Goal: Transaction & Acquisition: Purchase product/service

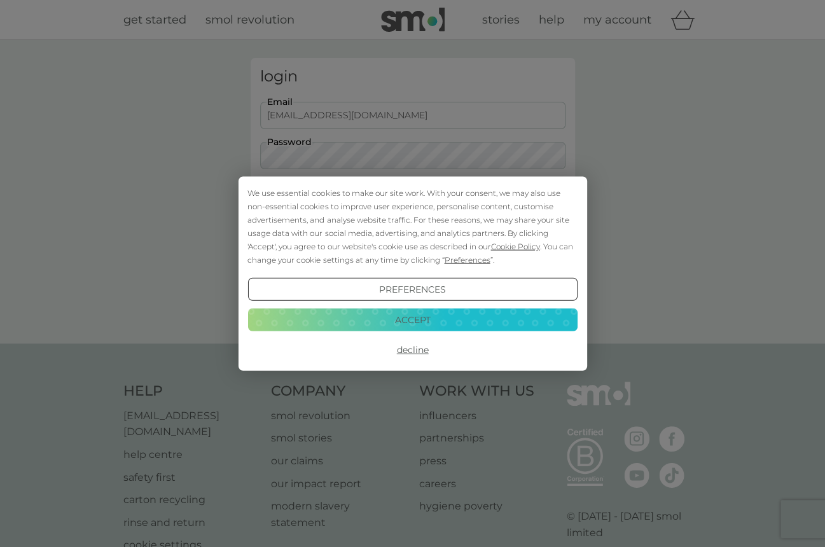
click at [413, 322] on button "Accept" at bounding box center [411, 319] width 329 height 23
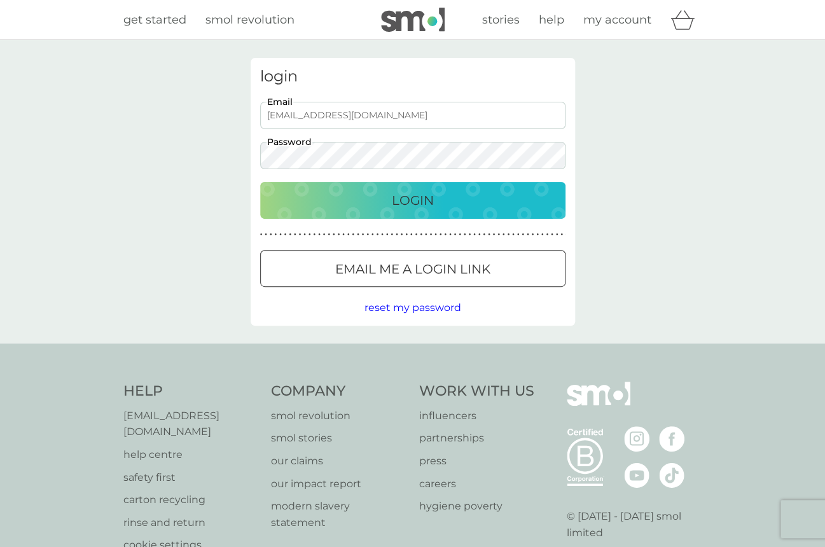
click at [397, 198] on p "Login" at bounding box center [413, 200] width 42 height 20
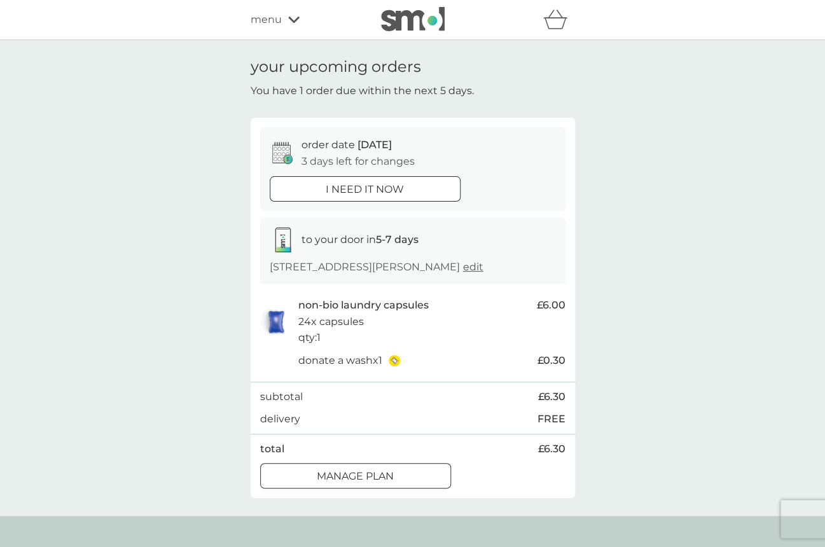
click at [380, 188] on div at bounding box center [380, 188] width 1 height 1
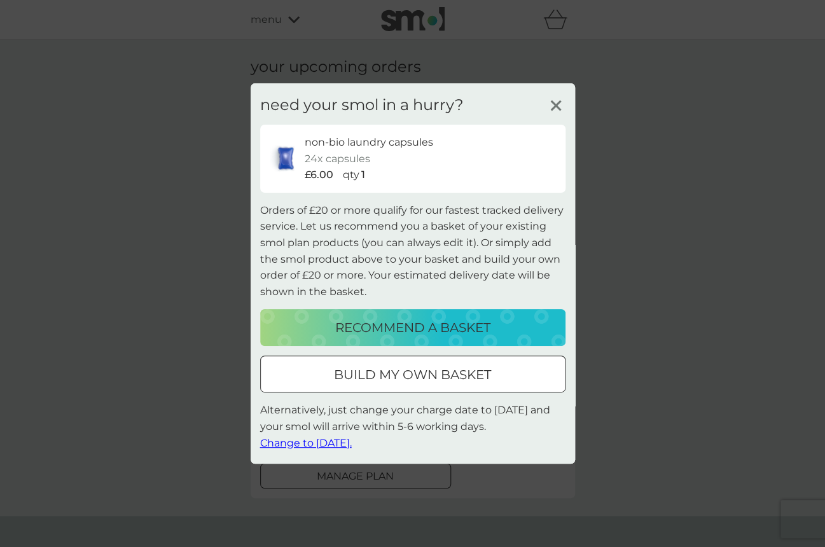
click at [328, 443] on span "Change to [DATE]." at bounding box center [306, 442] width 92 height 12
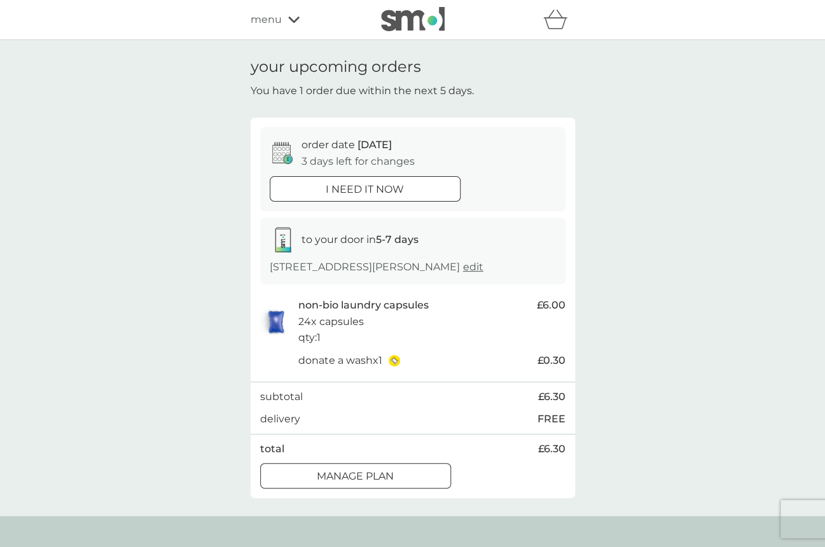
click at [382, 187] on div at bounding box center [365, 189] width 46 height 13
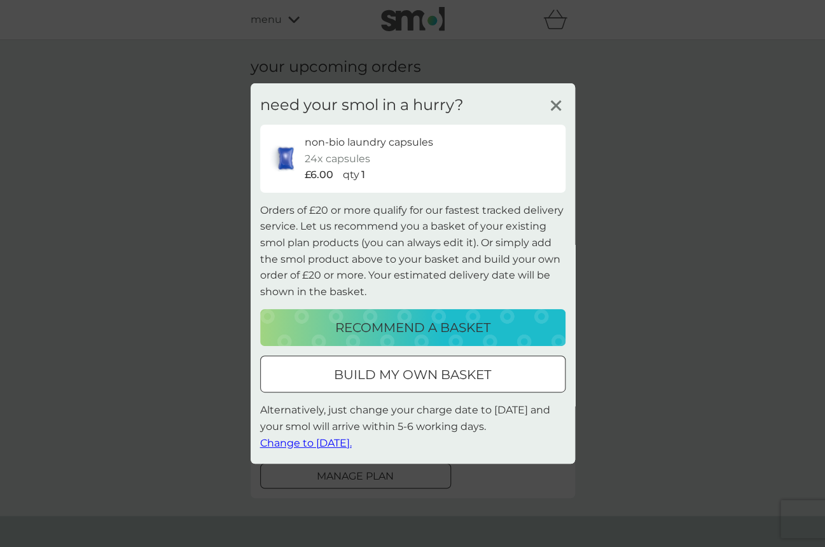
click at [386, 144] on p "non-bio laundry capsules" at bounding box center [369, 142] width 128 height 17
click at [394, 328] on p "recommend a basket" at bounding box center [412, 327] width 155 height 20
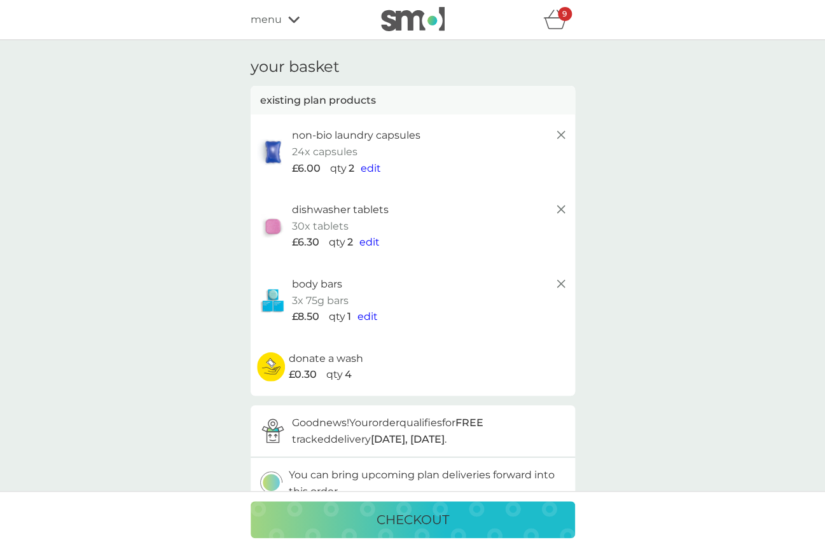
click at [561, 286] on icon at bounding box center [560, 283] width 15 height 15
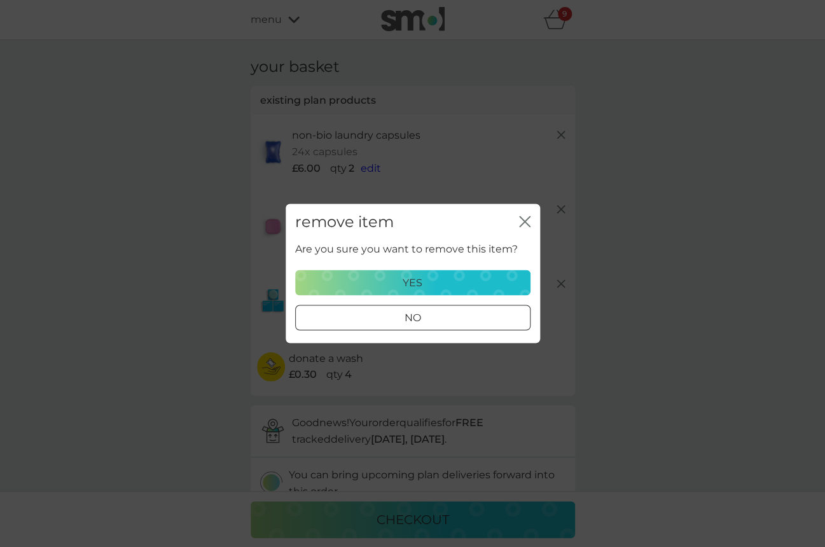
click at [428, 317] on div at bounding box center [427, 317] width 1 height 1
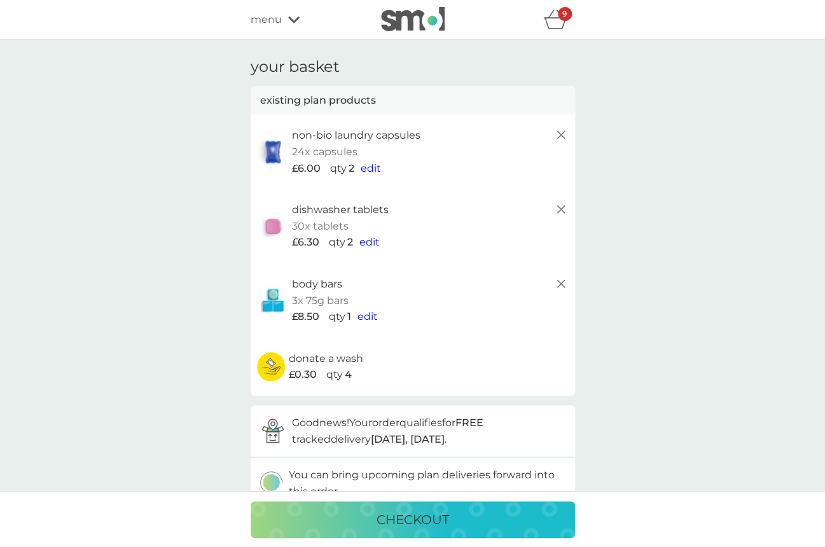
click at [561, 282] on icon at bounding box center [560, 283] width 15 height 15
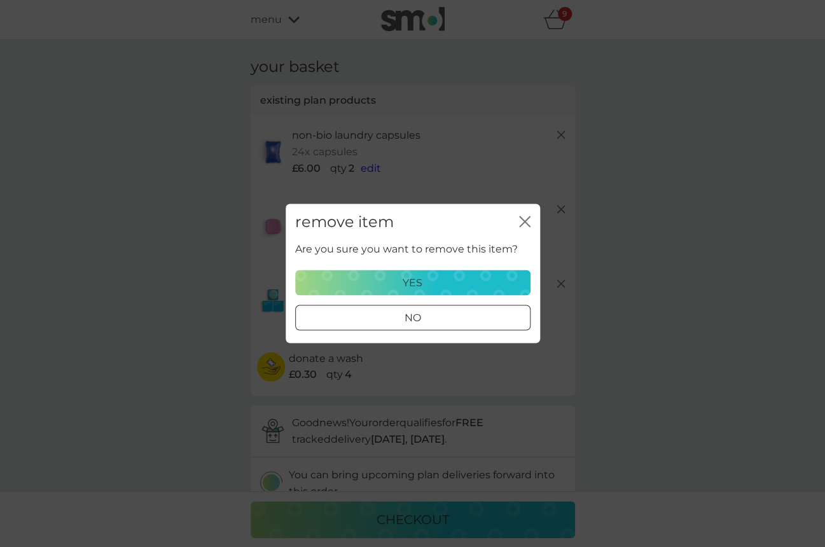
click at [468, 278] on div "yes" at bounding box center [412, 283] width 219 height 17
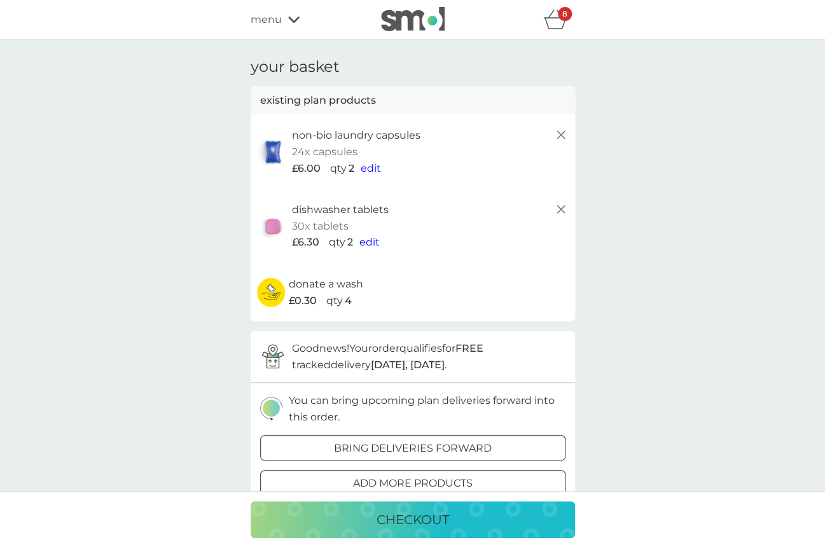
click at [561, 210] on line at bounding box center [560, 209] width 8 height 8
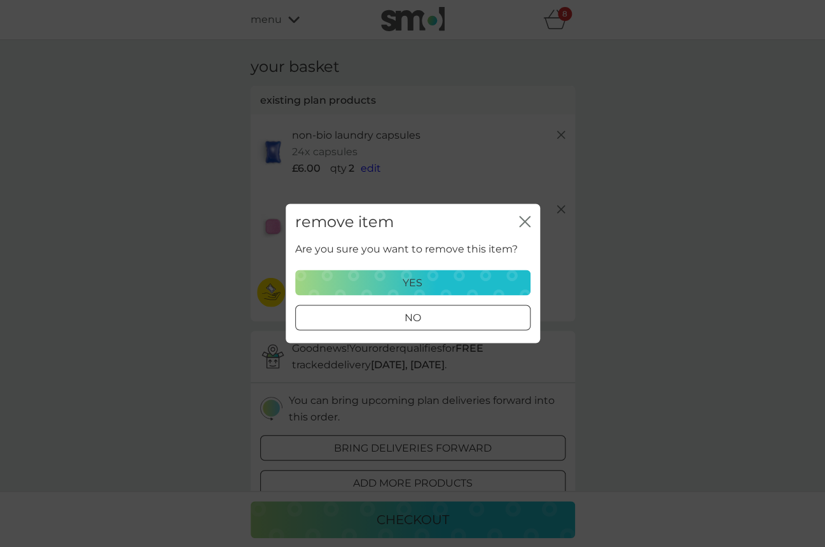
click at [411, 285] on p "yes" at bounding box center [413, 283] width 20 height 17
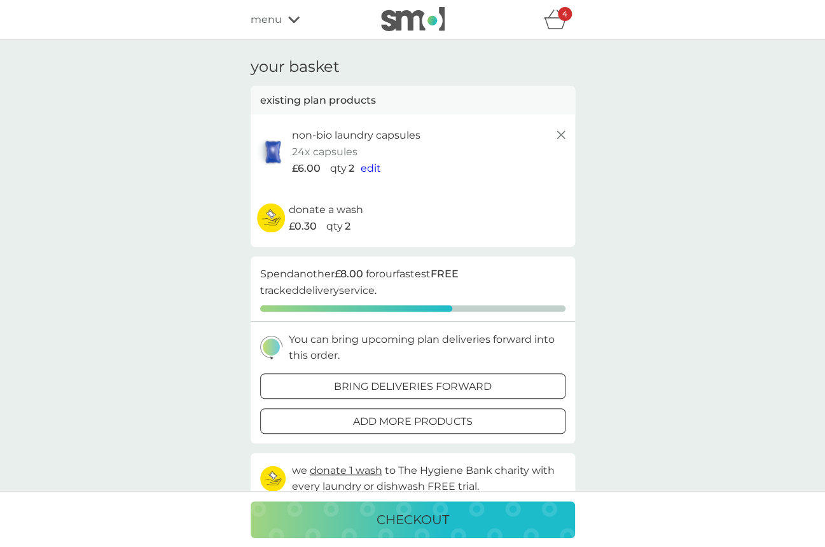
click at [387, 420] on p "add more products" at bounding box center [413, 421] width 120 height 17
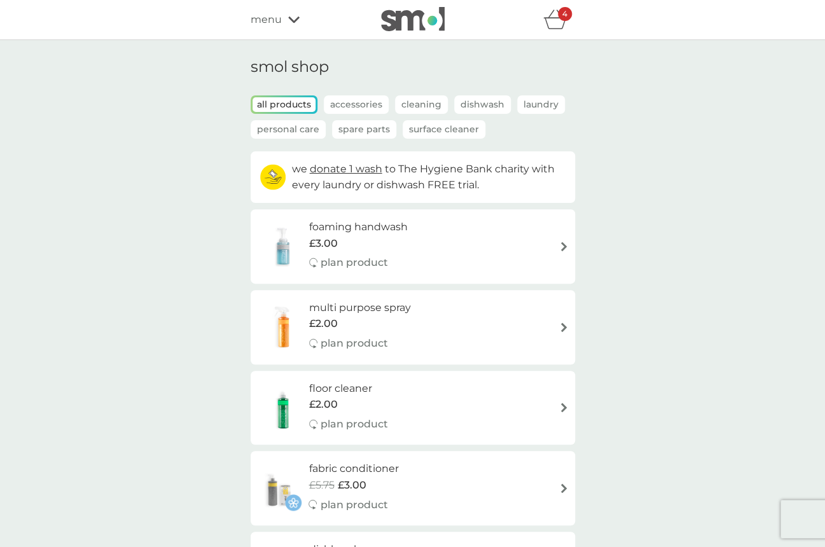
click at [556, 18] on icon "basket" at bounding box center [555, 20] width 24 height 20
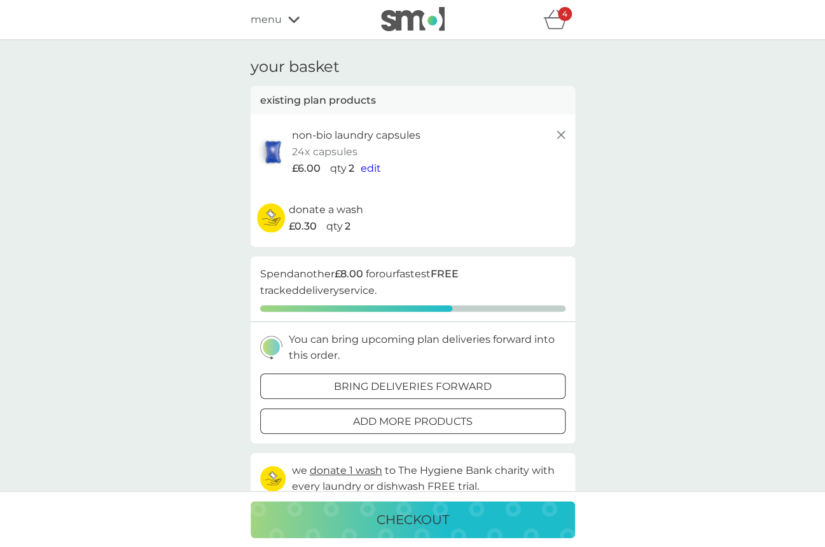
click at [404, 521] on p "checkout" at bounding box center [412, 519] width 73 height 20
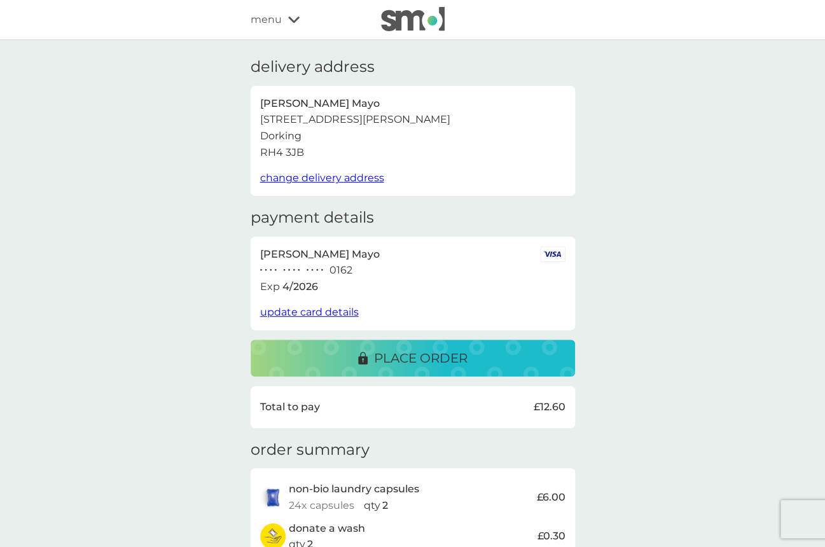
click at [426, 354] on p "place order" at bounding box center [420, 358] width 93 height 20
